Goal: Use online tool/utility

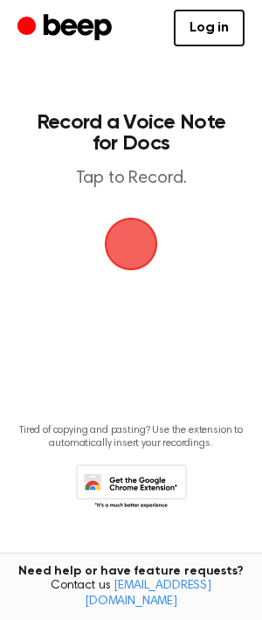
click at [137, 245] on span "button" at bounding box center [131, 243] width 49 height 49
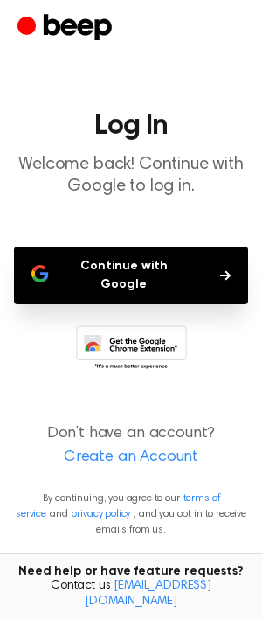
click at [163, 274] on button "Continue with Google" at bounding box center [131, 276] width 234 height 58
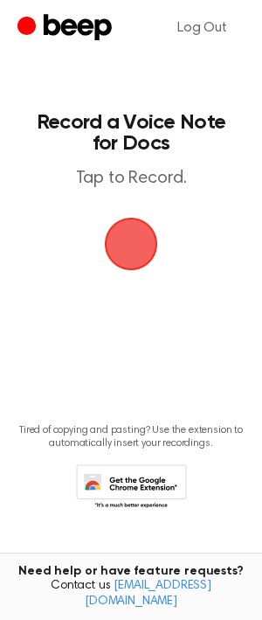
click at [133, 248] on span "button" at bounding box center [131, 243] width 49 height 49
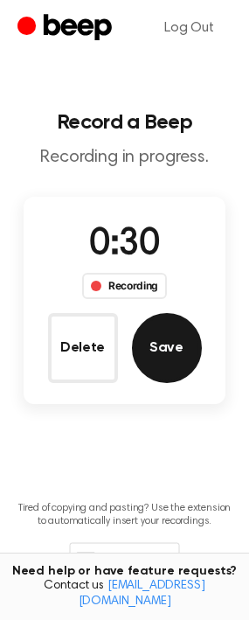
click at [175, 365] on button "Save" at bounding box center [167, 348] width 70 height 70
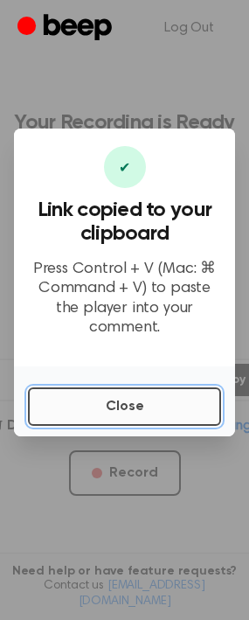
click at [136, 390] on button "Close" at bounding box center [124, 406] width 193 height 38
